Goal: Task Accomplishment & Management: Manage account settings

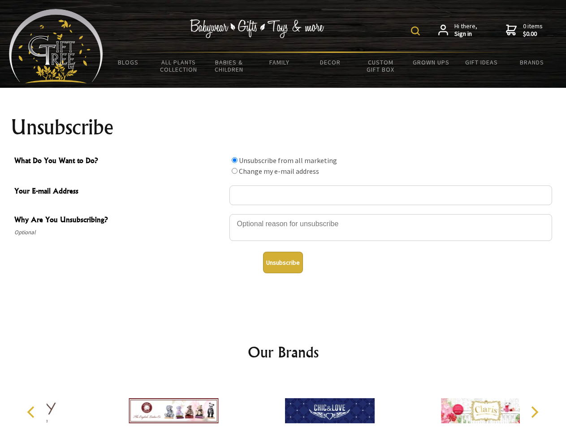
click at [416, 31] on img at bounding box center [415, 30] width 9 height 9
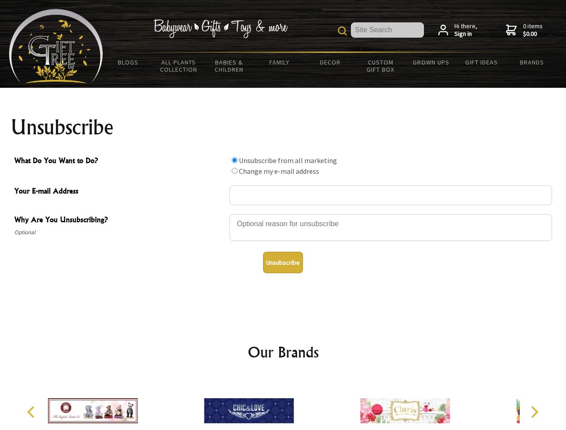
click at [283, 214] on div at bounding box center [390, 228] width 322 height 31
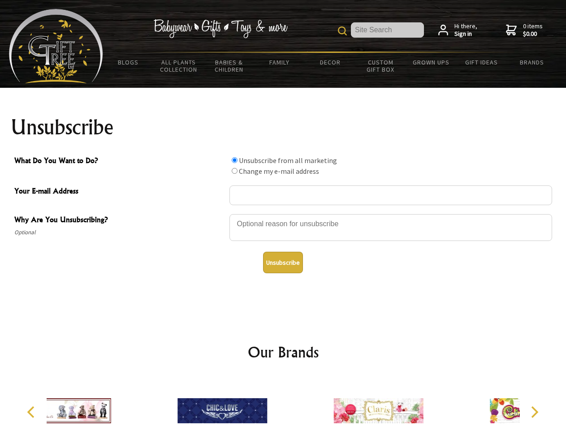
click at [234, 160] on input "What Do You Want to Do?" at bounding box center [234, 160] width 6 height 6
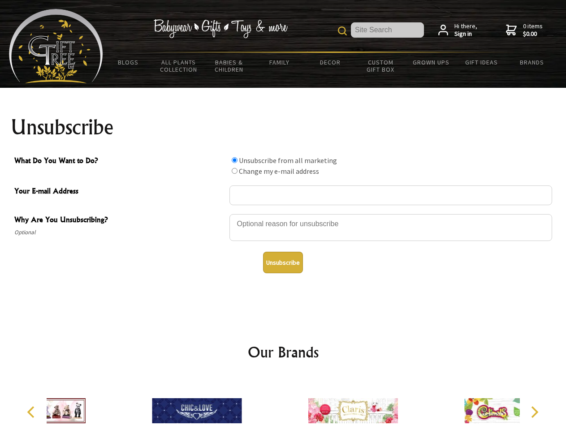
click at [234, 171] on input "What Do You Want to Do?" at bounding box center [234, 171] width 6 height 6
radio input "true"
click at [283, 262] on button "Unsubscribe" at bounding box center [283, 262] width 40 height 21
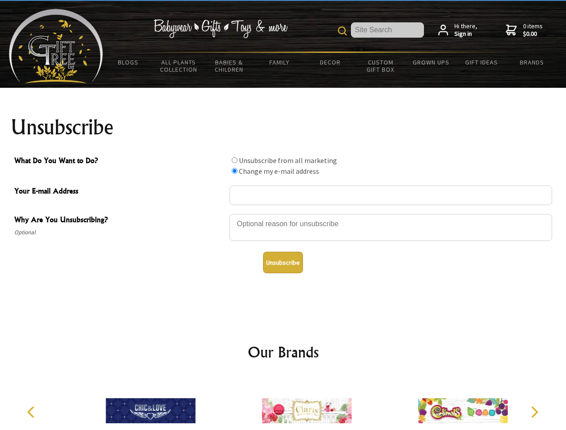
click at [32, 412] on icon "Previous" at bounding box center [32, 412] width 12 height 12
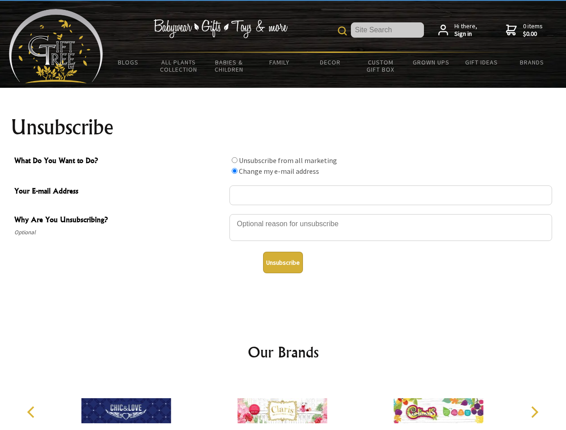
click at [534, 412] on icon "Next" at bounding box center [533, 412] width 12 height 12
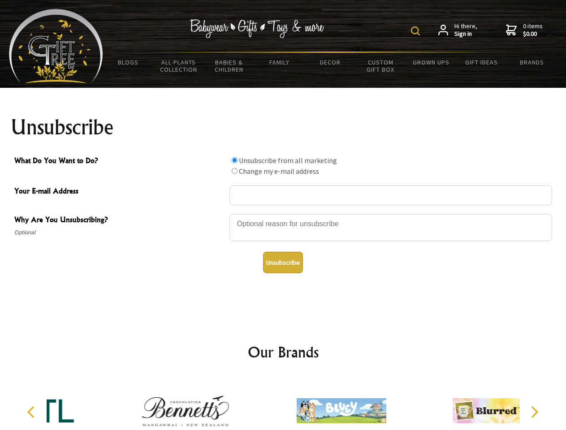
click at [416, 31] on img at bounding box center [415, 30] width 9 height 9
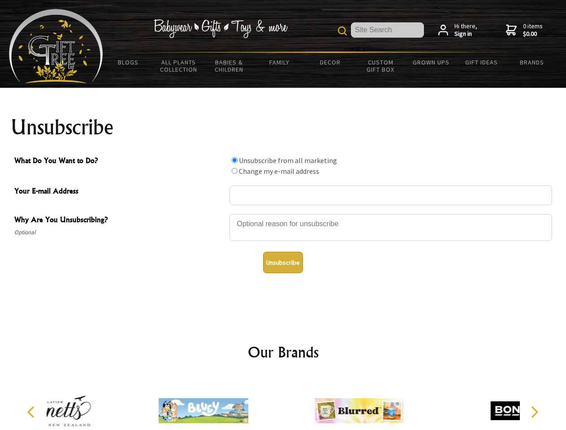
click at [283, 214] on div at bounding box center [390, 228] width 322 height 31
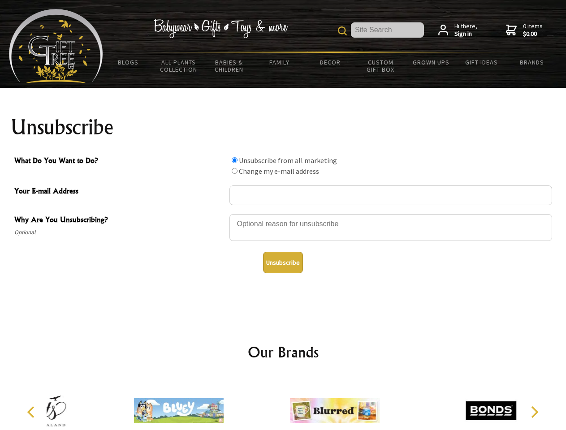
click at [234, 160] on input "What Do You Want to Do?" at bounding box center [234, 160] width 6 height 6
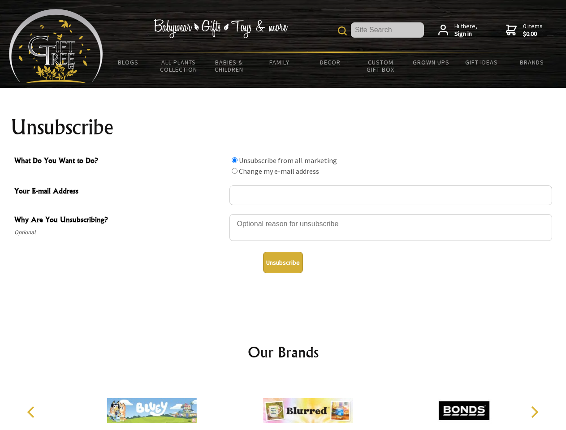
click at [234, 171] on input "What Do You Want to Do?" at bounding box center [234, 171] width 6 height 6
radio input "true"
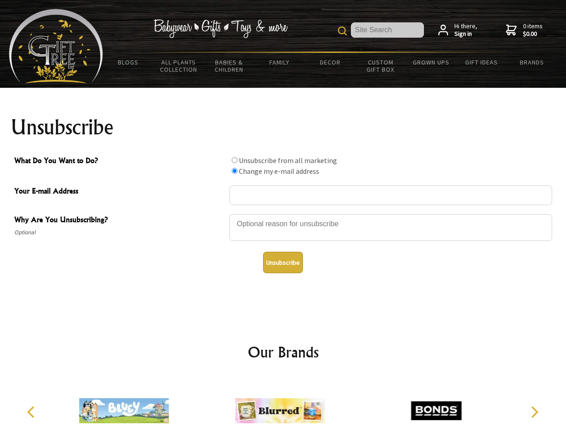
click at [283, 262] on button "Unsubscribe" at bounding box center [283, 262] width 40 height 21
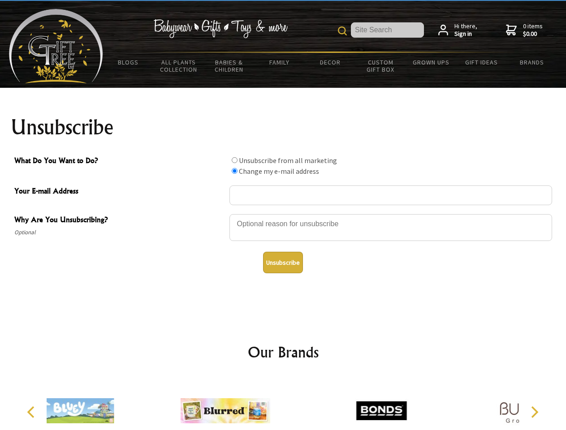
click at [283, 403] on div at bounding box center [225, 412] width 156 height 70
click at [32, 412] on icon "Previous" at bounding box center [32, 412] width 12 height 12
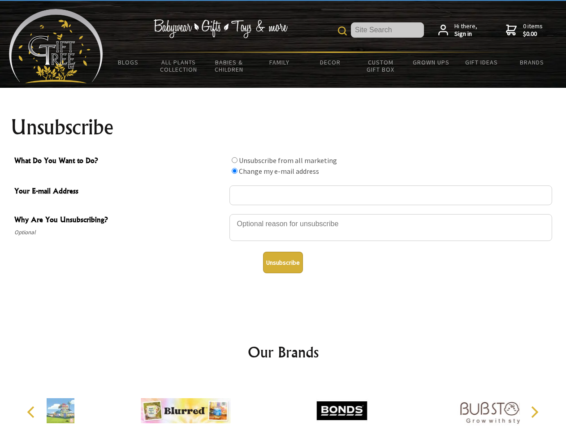
click at [534, 412] on icon "Next" at bounding box center [533, 412] width 12 height 12
